Goal: Task Accomplishment & Management: Use online tool/utility

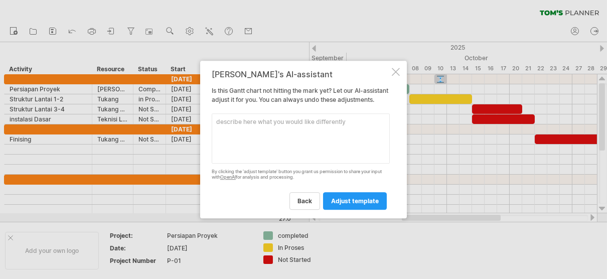
click at [335, 209] on link "adjust template" at bounding box center [355, 201] width 64 height 18
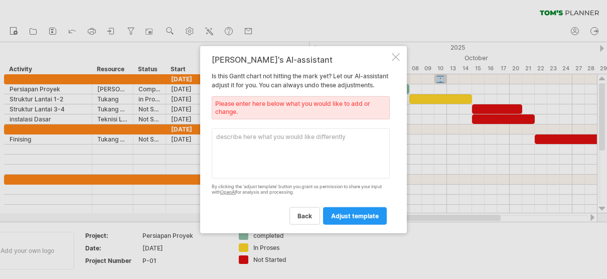
click at [335, 209] on div "back adjust template" at bounding box center [301, 211] width 178 height 26
click at [311, 214] on link "back" at bounding box center [304, 216] width 31 height 18
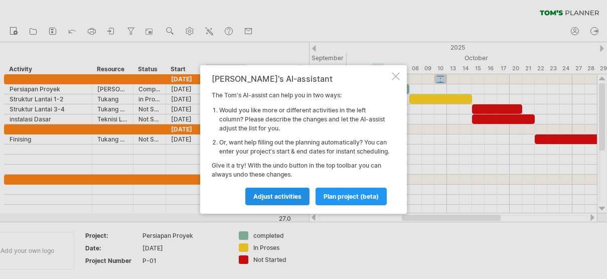
click at [291, 200] on span "Adjust activities" at bounding box center [277, 197] width 48 height 8
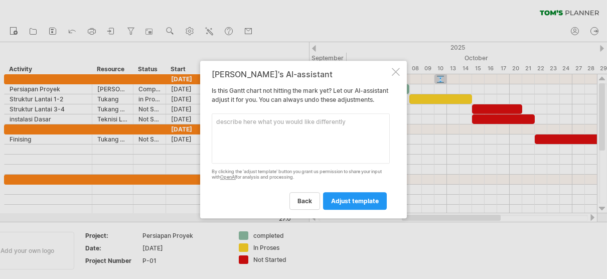
click at [396, 70] on div at bounding box center [396, 72] width 8 height 8
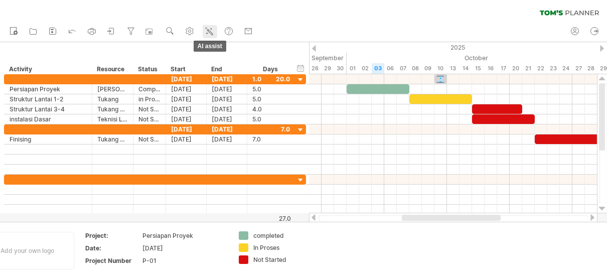
click at [214, 29] on icon at bounding box center [209, 31] width 10 height 10
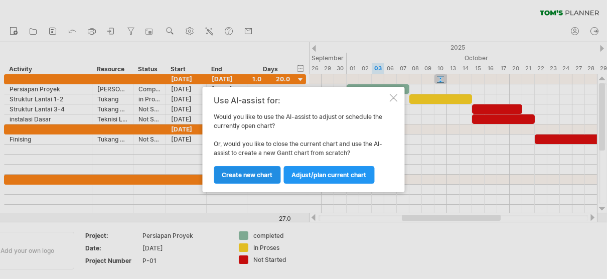
click at [249, 173] on span "Create new chart" at bounding box center [247, 175] width 51 height 8
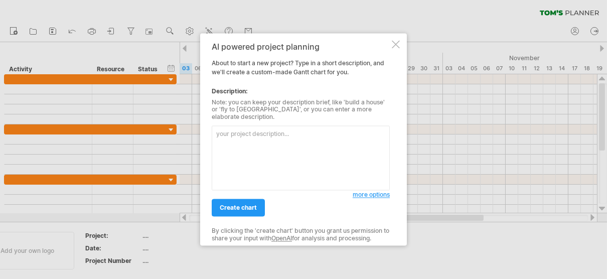
click at [392, 48] on div at bounding box center [396, 44] width 8 height 8
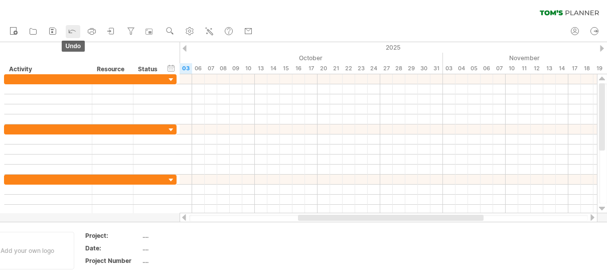
click at [67, 33] on icon at bounding box center [72, 31] width 10 height 10
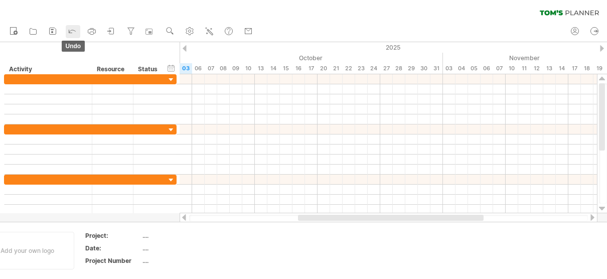
click at [67, 33] on icon at bounding box center [72, 31] width 10 height 10
drag, startPoint x: 67, startPoint y: 33, endPoint x: 74, endPoint y: 34, distance: 6.5
click at [74, 34] on icon at bounding box center [72, 31] width 10 height 10
drag, startPoint x: 74, startPoint y: 34, endPoint x: 18, endPoint y: 33, distance: 56.2
click at [18, 33] on ul "new open" at bounding box center [131, 31] width 253 height 21
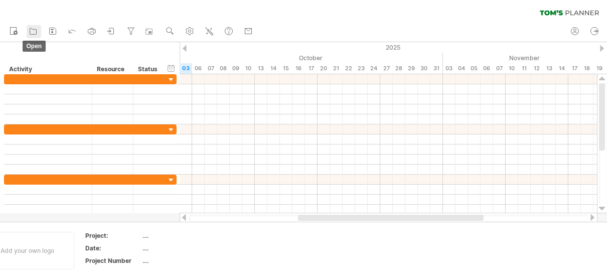
click at [34, 32] on icon at bounding box center [33, 31] width 10 height 10
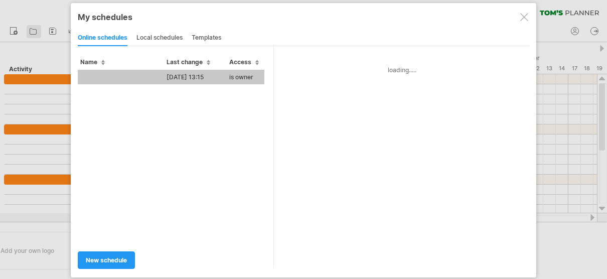
type input "**********"
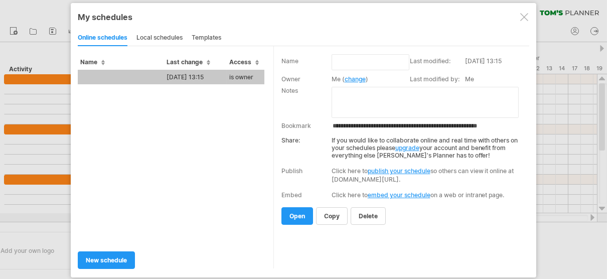
click at [136, 80] on td at bounding box center [121, 77] width 86 height 15
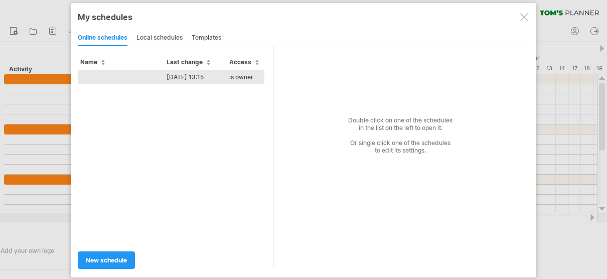
click at [199, 80] on td "[DATE] 13:15" at bounding box center [195, 77] width 63 height 15
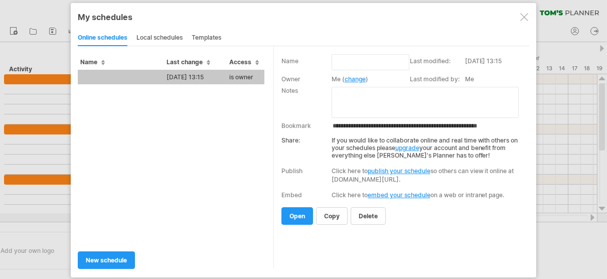
drag, startPoint x: 328, startPoint y: 219, endPoint x: 272, endPoint y: 200, distance: 58.9
click at [272, 200] on div "Name Last change Access [DATE] 13:15 is owner new schedule Me ( change" at bounding box center [303, 157] width 451 height 222
click at [298, 217] on span "open" at bounding box center [297, 216] width 16 height 8
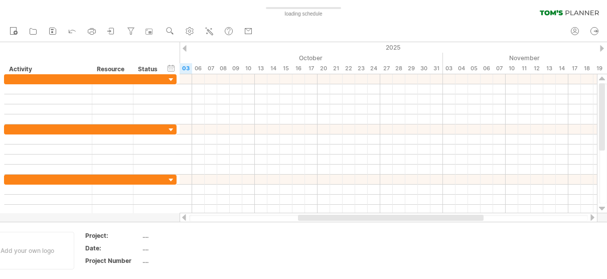
click at [298, 217] on div at bounding box center [391, 218] width 186 height 6
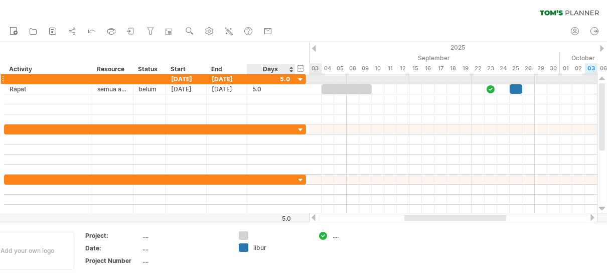
click at [299, 78] on div at bounding box center [301, 80] width 10 height 10
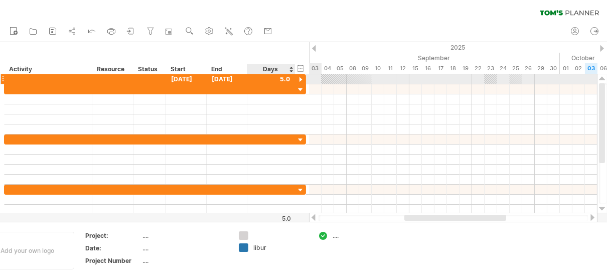
click at [299, 78] on div at bounding box center [301, 80] width 10 height 10
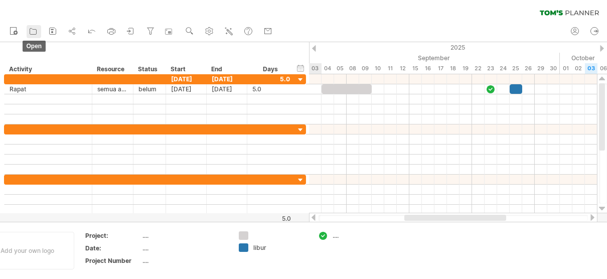
click at [32, 35] on icon at bounding box center [33, 31] width 10 height 10
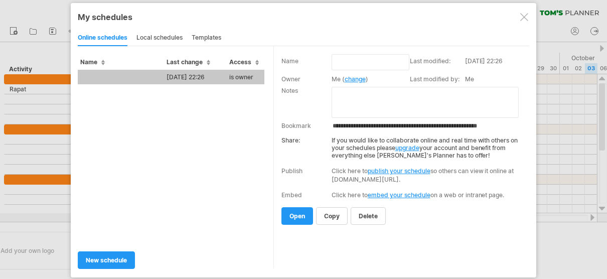
click at [147, 38] on div "local schedules" at bounding box center [159, 38] width 46 height 16
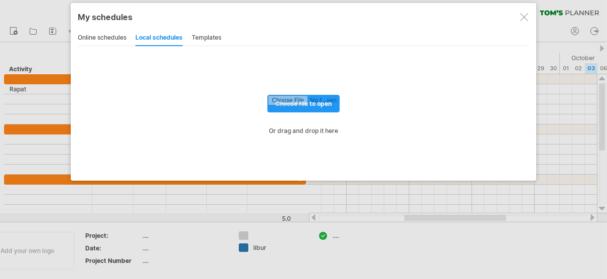
click at [188, 41] on div "online schedules local schedules templates" at bounding box center [303, 38] width 451 height 17
click at [193, 40] on div "templates" at bounding box center [207, 38] width 30 height 16
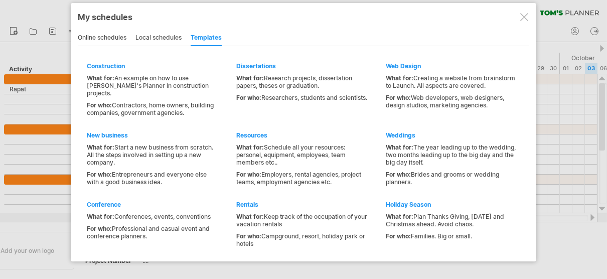
click at [110, 46] on div "My schedules share/collaborate online online schedules local schedules template…" at bounding box center [304, 132] width 466 height 258
click at [109, 38] on div "online schedules" at bounding box center [102, 38] width 49 height 16
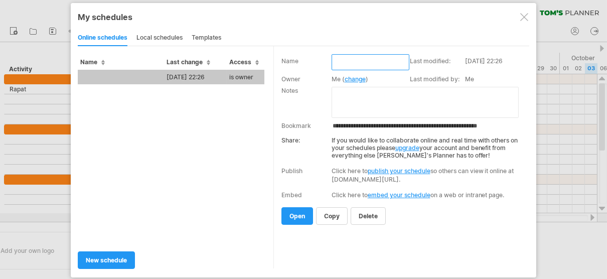
drag, startPoint x: 365, startPoint y: 65, endPoint x: 475, endPoint y: 39, distance: 112.3
click at [475, 39] on div "online schedules local schedules templates Construction What for: An example on…" at bounding box center [303, 149] width 451 height 239
click at [520, 14] on div at bounding box center [524, 17] width 8 height 8
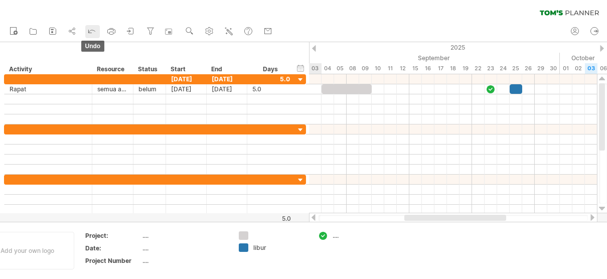
click at [90, 29] on icon at bounding box center [92, 31] width 10 height 10
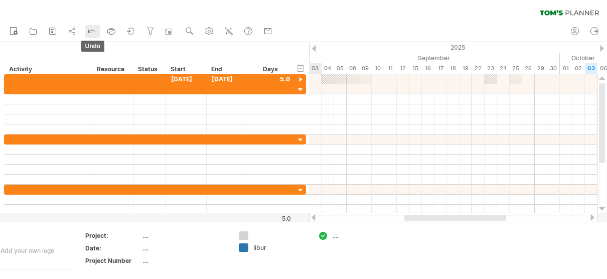
click at [90, 29] on icon at bounding box center [92, 31] width 10 height 10
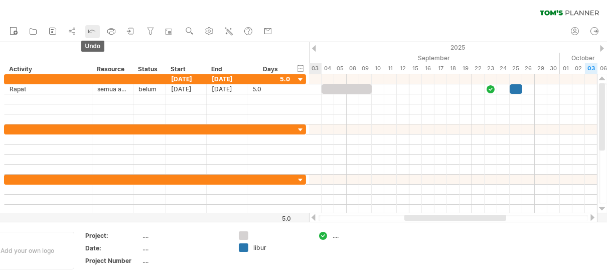
click at [90, 29] on icon at bounding box center [92, 31] width 10 height 10
click at [598, 35] on icon at bounding box center [594, 31] width 10 height 10
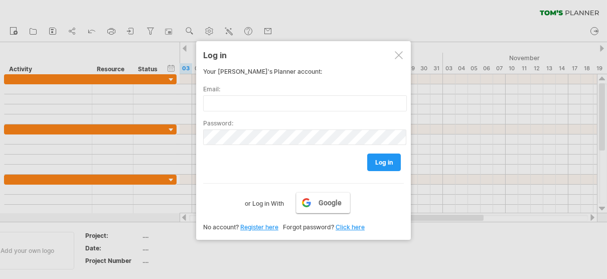
click at [327, 208] on link "Google" at bounding box center [323, 202] width 54 height 21
